Goal: Information Seeking & Learning: Find specific fact

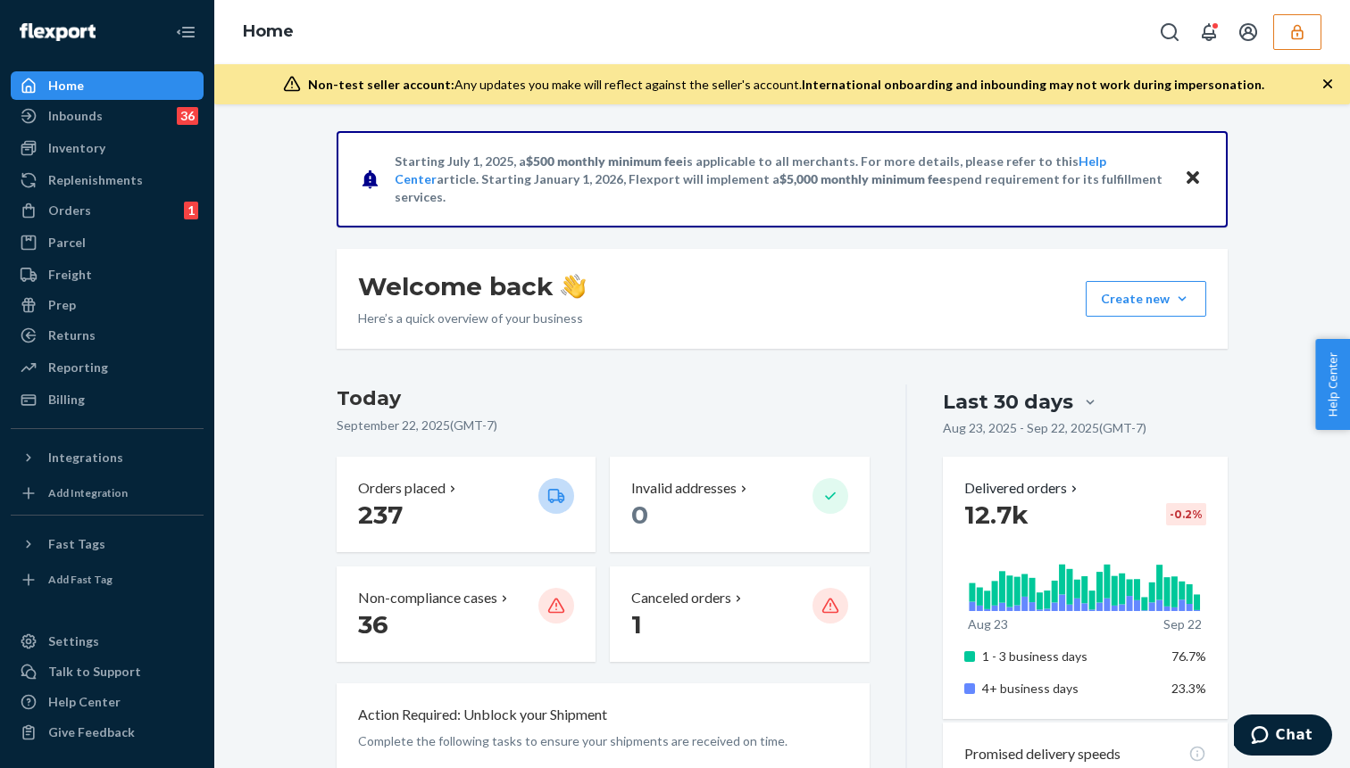
click at [1285, 35] on button "button" at bounding box center [1297, 32] width 48 height 36
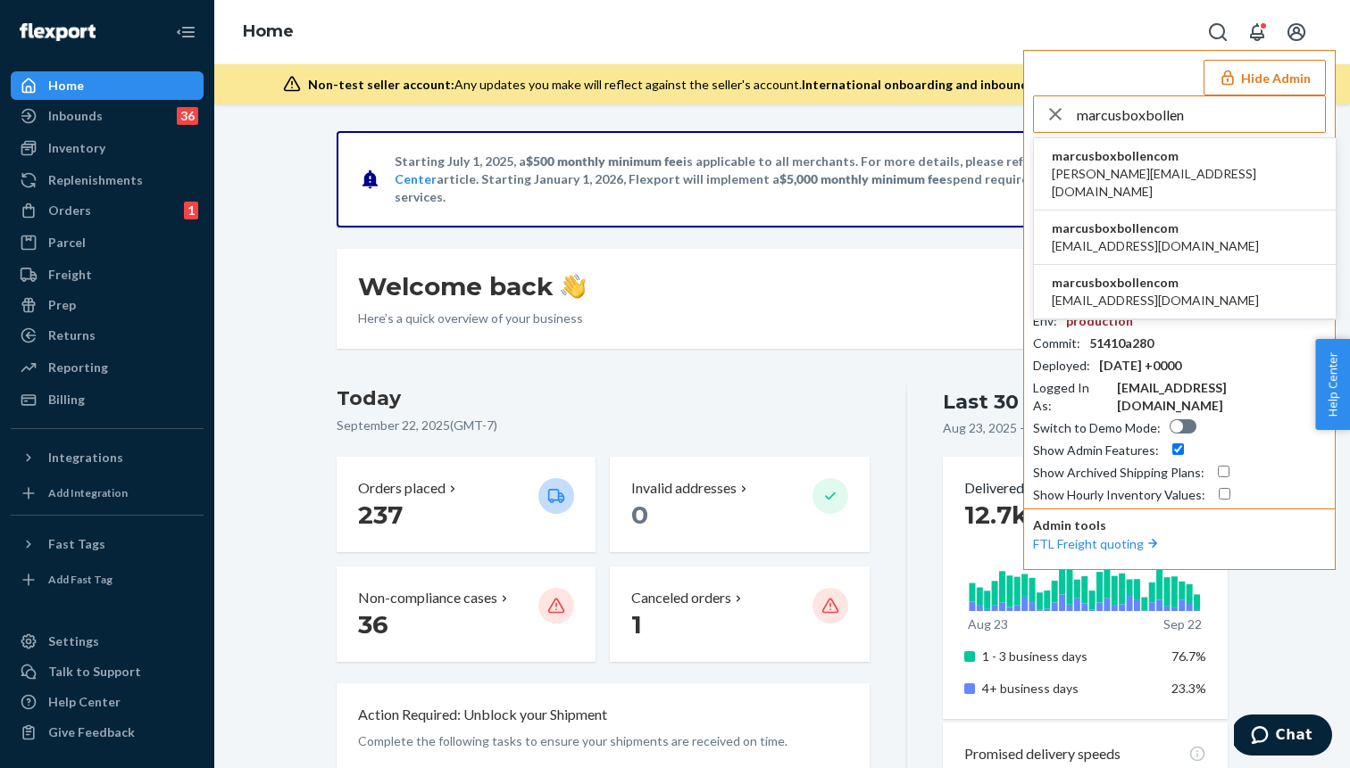
type input "marcusboxbollen"
click at [1122, 180] on span "andrew.wall@wayflyer.com" at bounding box center [1184, 183] width 266 height 36
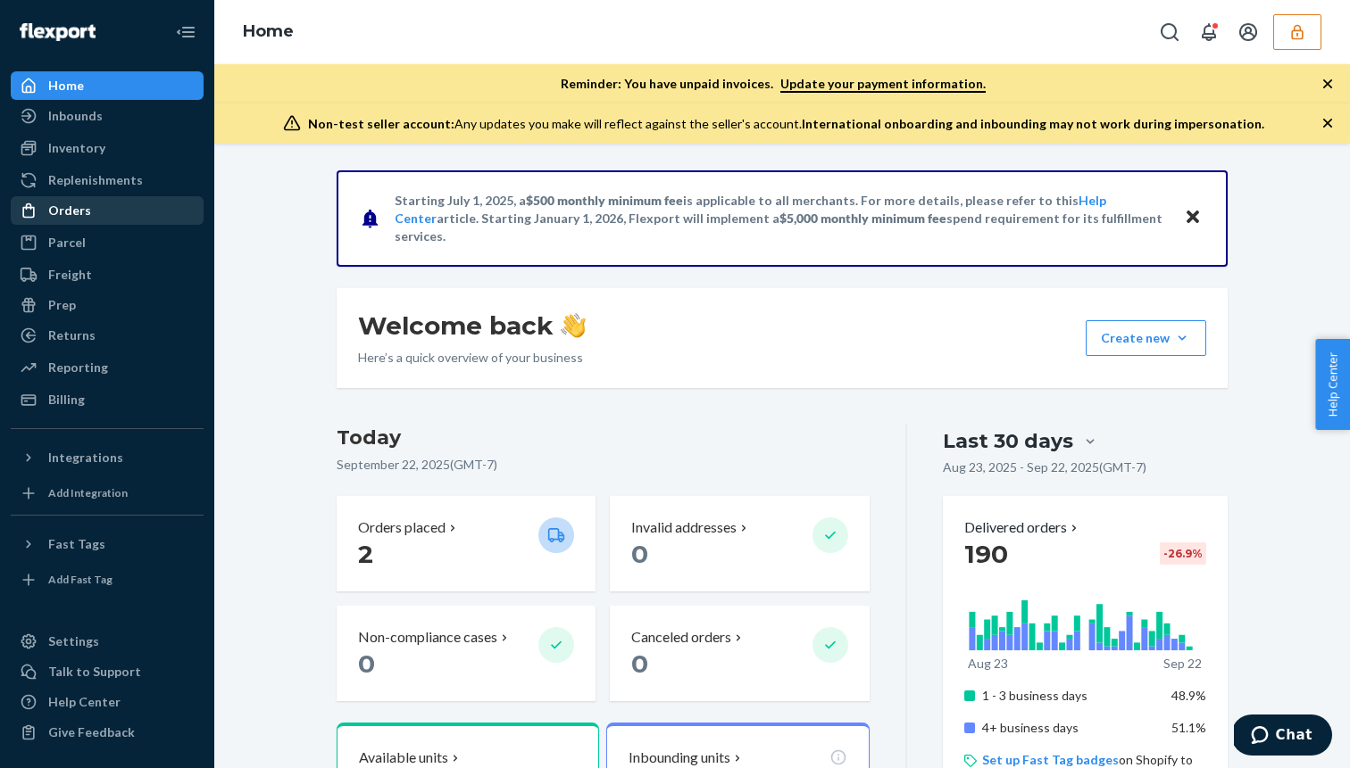
click at [87, 200] on div "Orders" at bounding box center [106, 210] width 189 height 25
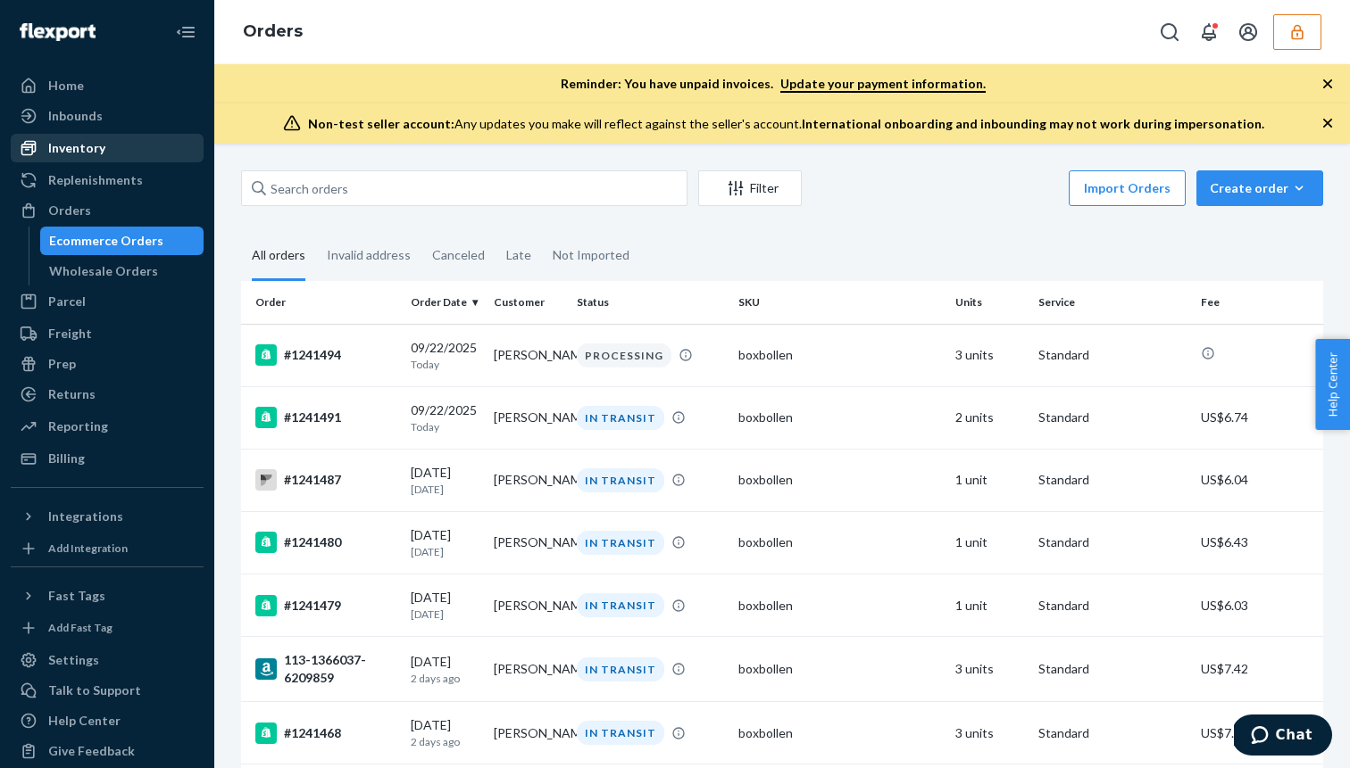
click at [115, 139] on div "Inventory" at bounding box center [106, 148] width 189 height 25
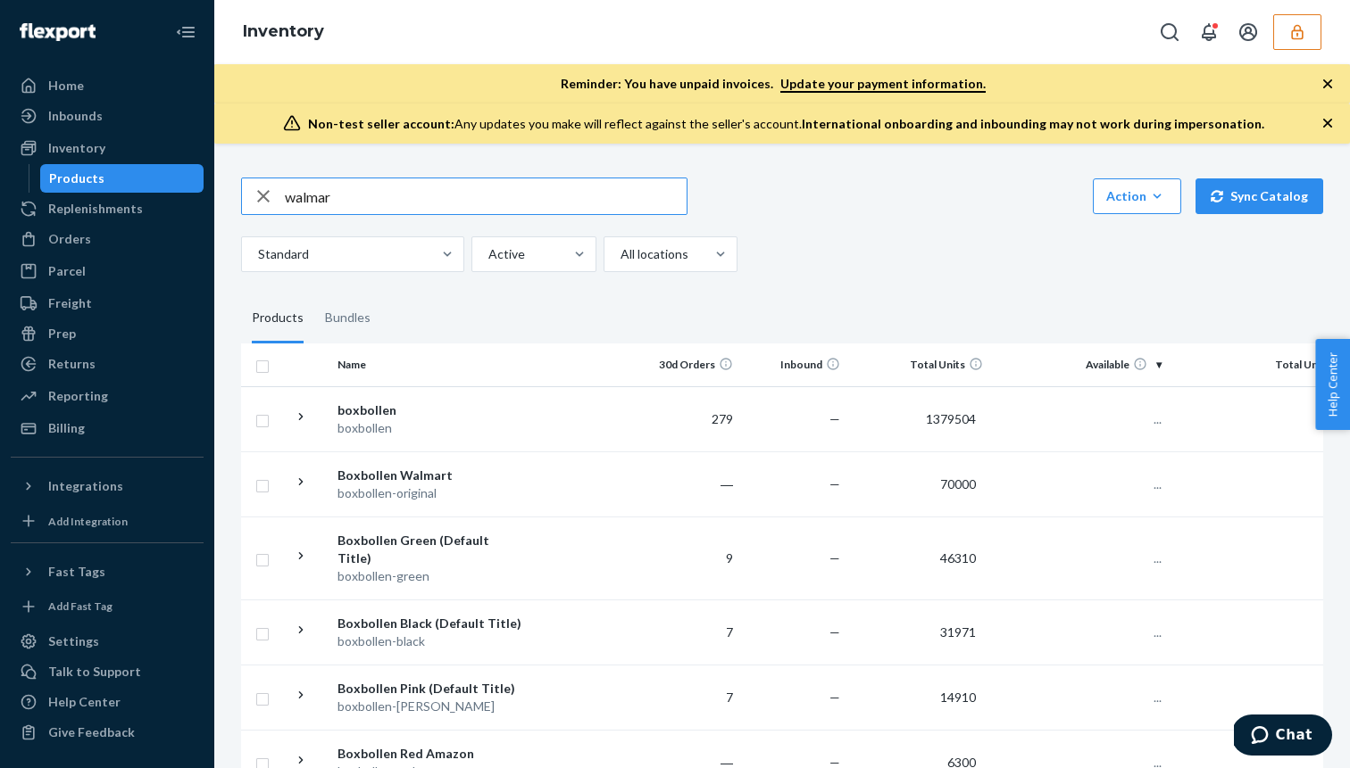
type input "walmart"
click at [422, 469] on div "Boxbollen Walmart" at bounding box center [430, 476] width 187 height 18
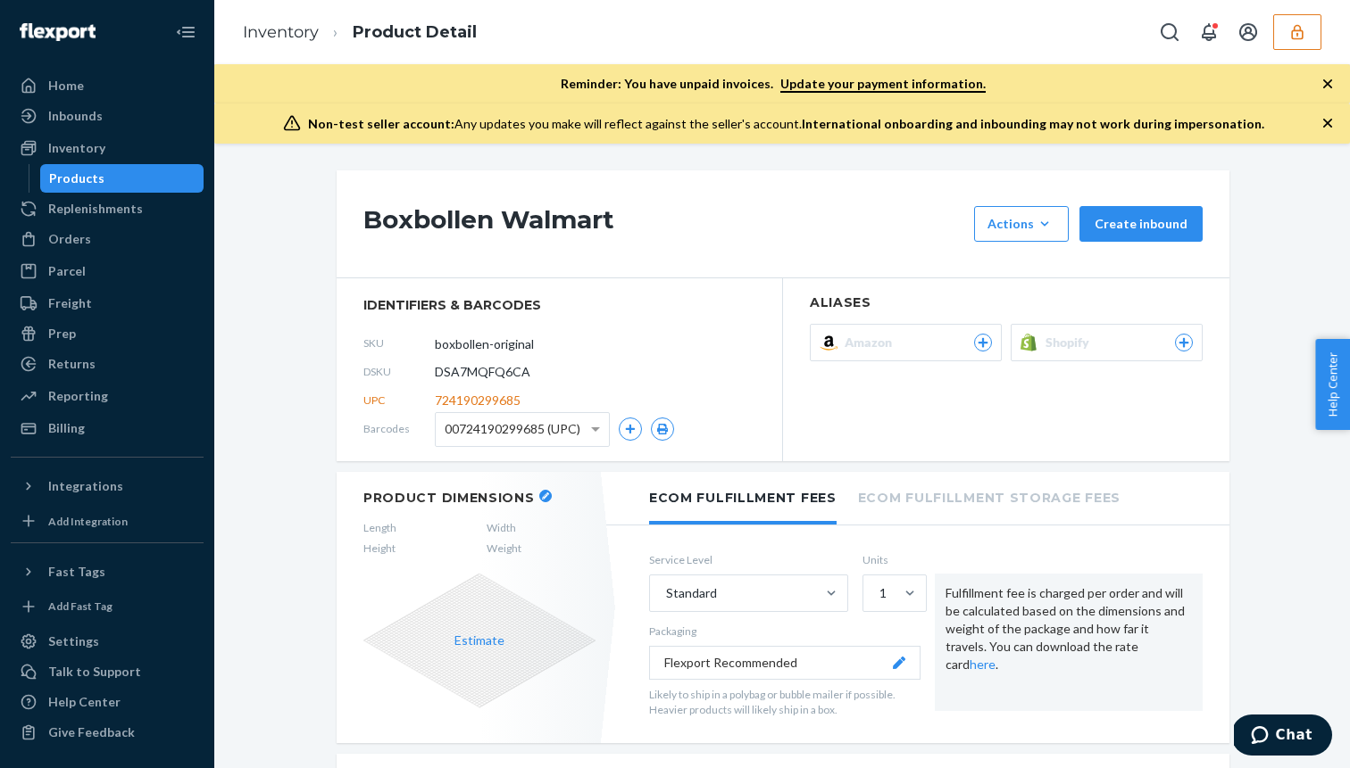
click at [486, 436] on span "00724190299685 (UPC)" at bounding box center [512, 429] width 136 height 30
click at [488, 459] on section "identifiers & barcodes SKU boxbollen-original DSKU DSA7MQFQ6CA UPC 724190299685…" at bounding box center [559, 369] width 446 height 183
copy span "00724190299685"
